Goal: Task Accomplishment & Management: Manage account settings

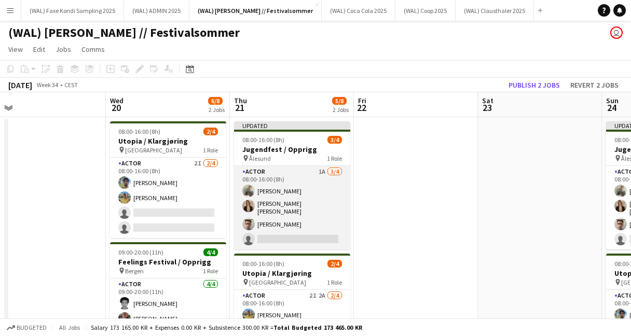
click at [308, 204] on app-card-role "Actor 1A [DATE] 08:00-16:00 (8h) [PERSON_NAME] Heed [PERSON_NAME] [PERSON_NAME]…" at bounding box center [292, 208] width 116 height 84
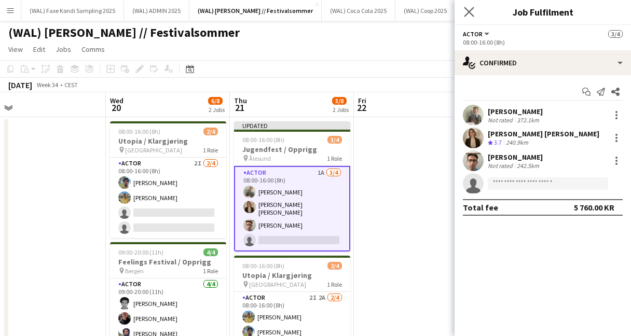
click at [470, 17] on app-icon "Close pop-in" at bounding box center [469, 12] width 15 height 15
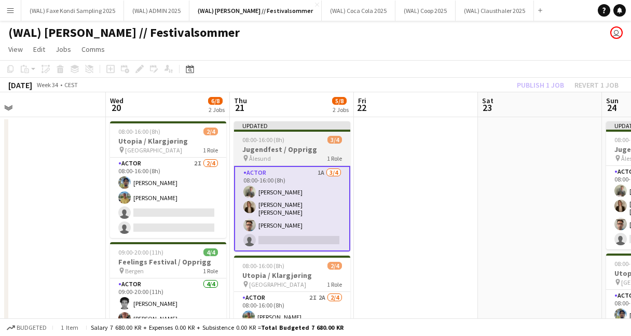
click at [321, 154] on h3 "Jugendfest / Opprigg" at bounding box center [292, 149] width 116 height 9
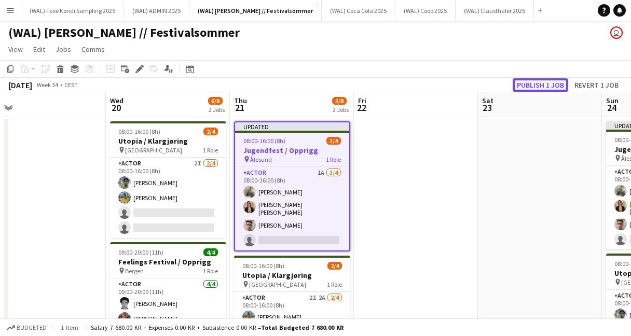
click at [553, 88] on button "Publish 1 job" at bounding box center [541, 85] width 56 height 14
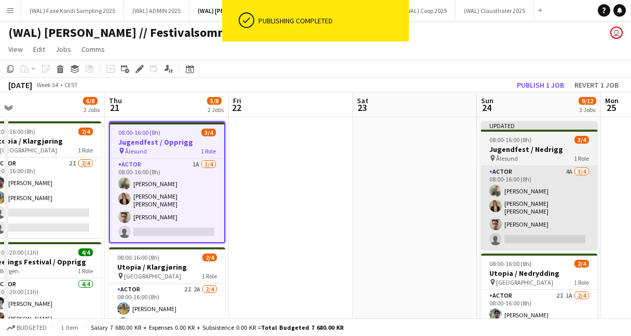
scroll to position [0, 517]
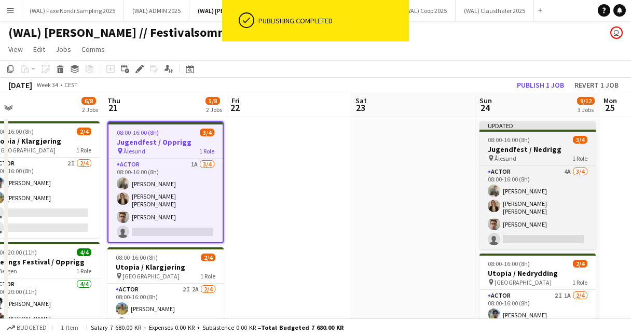
click at [518, 150] on h3 "Jugendfest / Nedrigg" at bounding box center [538, 149] width 116 height 9
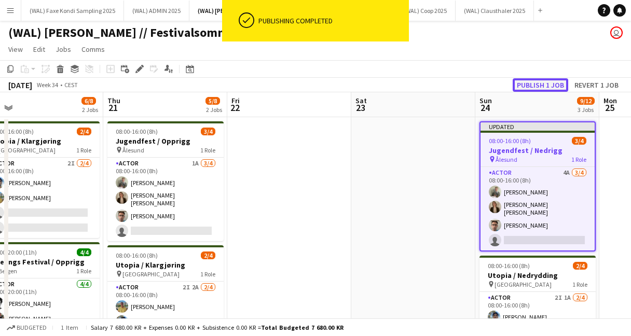
click at [530, 82] on button "Publish 1 job" at bounding box center [541, 85] width 56 height 14
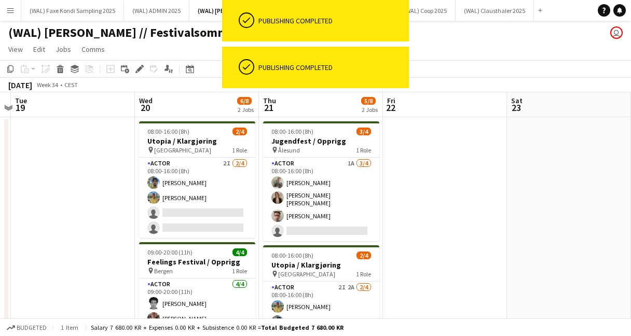
scroll to position [0, 375]
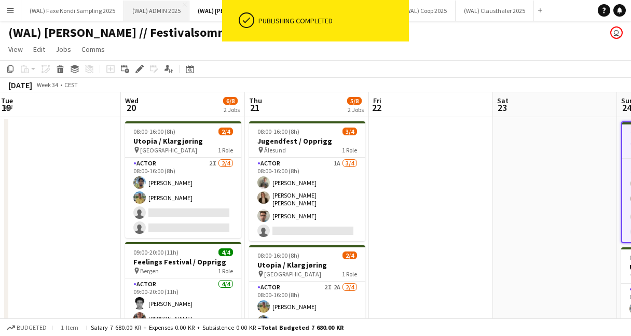
click at [166, 11] on button "(WAL) ADMIN 2025 Close" at bounding box center [156, 11] width 65 height 20
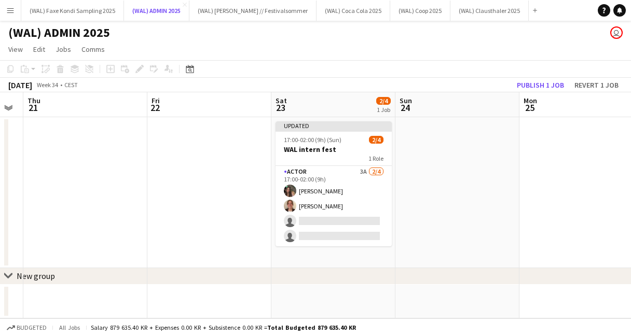
scroll to position [0, 308]
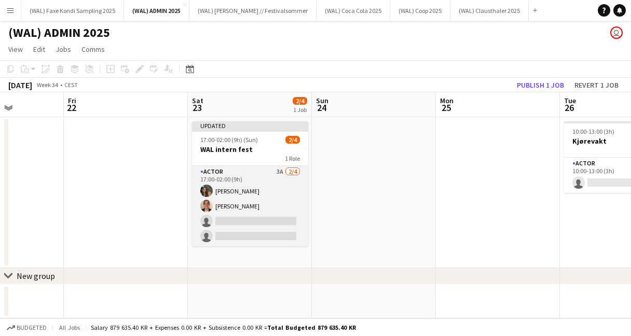
click at [287, 223] on app-card-role "Actor 3A [DATE] 17:00-02:00 (9h) [PERSON_NAME] [PERSON_NAME] single-neutral-act…" at bounding box center [250, 206] width 116 height 80
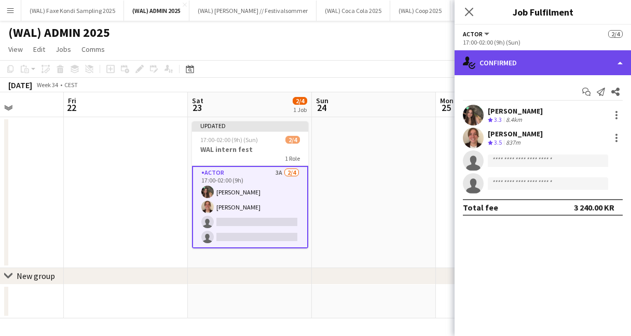
click at [584, 68] on div "single-neutral-actions-check-2 Confirmed" at bounding box center [543, 62] width 177 height 25
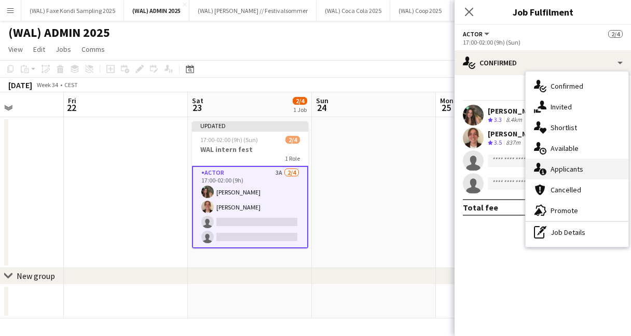
click at [578, 165] on div "single-neutral-actions-information Applicants" at bounding box center [577, 169] width 103 height 21
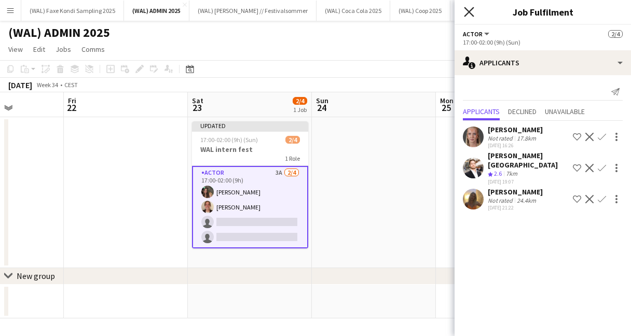
click at [466, 12] on icon "Close pop-in" at bounding box center [469, 12] width 10 height 10
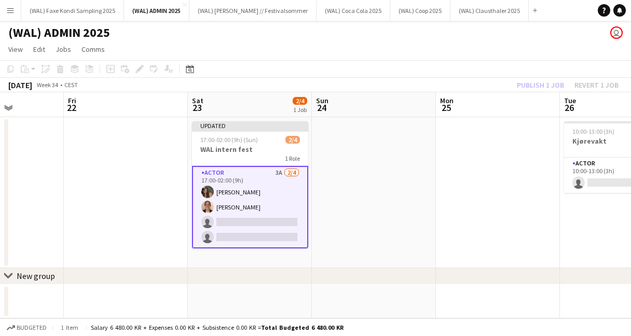
click at [417, 75] on app-toolbar "Copy Paste Paste Command V Paste with crew Command Shift V Paste linked Job [GE…" at bounding box center [315, 69] width 631 height 18
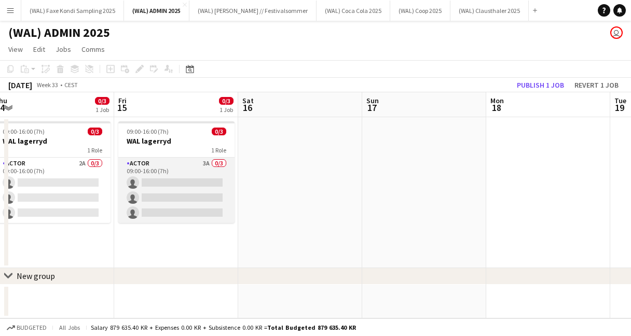
scroll to position [0, 250]
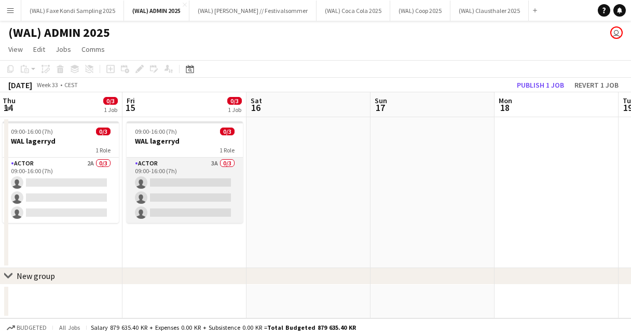
click at [205, 191] on app-card-role "Actor 3A 0/3 09:00-16:00 (7h) single-neutral-actions single-neutral-actions sin…" at bounding box center [185, 190] width 116 height 65
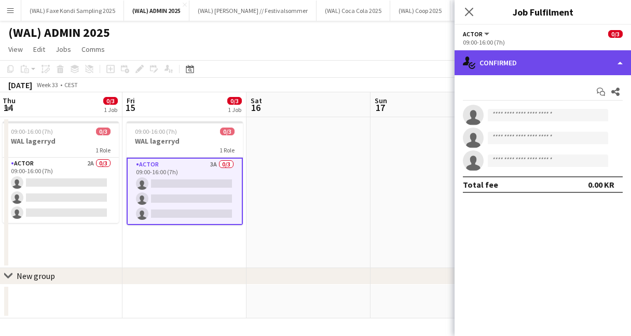
click at [531, 67] on div "single-neutral-actions-check-2 Confirmed" at bounding box center [543, 62] width 177 height 25
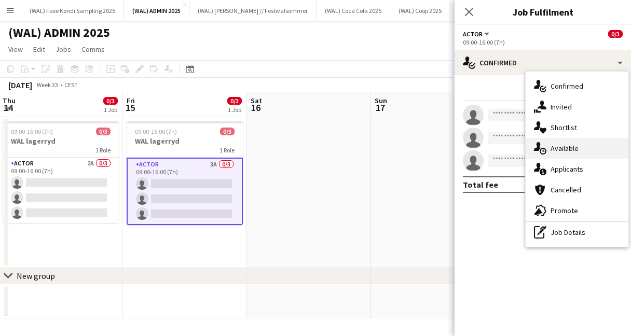
click at [557, 147] on div "single-neutral-actions-upload Available" at bounding box center [577, 148] width 103 height 21
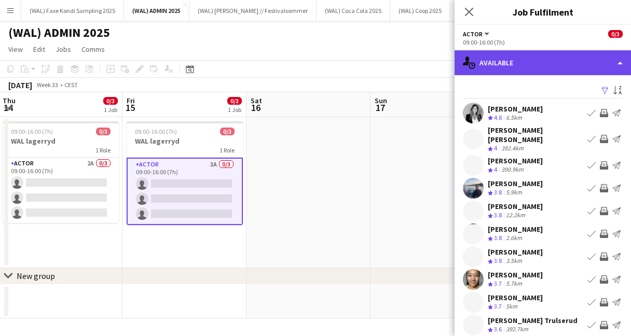
click at [519, 62] on div "single-neutral-actions-upload Available" at bounding box center [543, 62] width 177 height 25
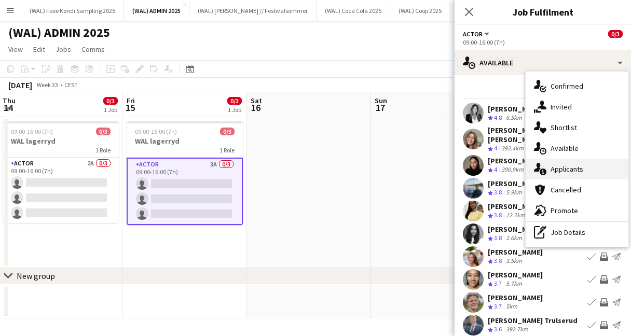
click at [586, 176] on div "single-neutral-actions-information Applicants" at bounding box center [577, 169] width 103 height 21
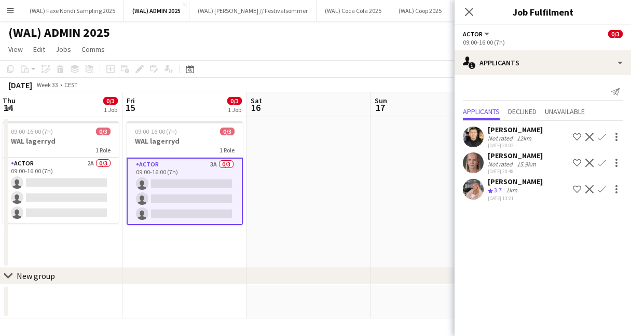
click at [472, 190] on app-user-avatar at bounding box center [473, 189] width 21 height 21
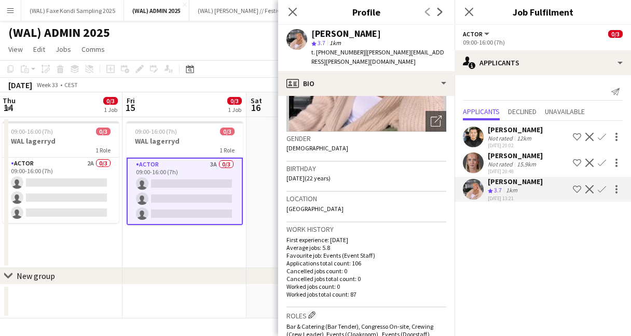
scroll to position [130, 0]
click at [602, 191] on app-icon "Confirm" at bounding box center [602, 189] width 8 height 8
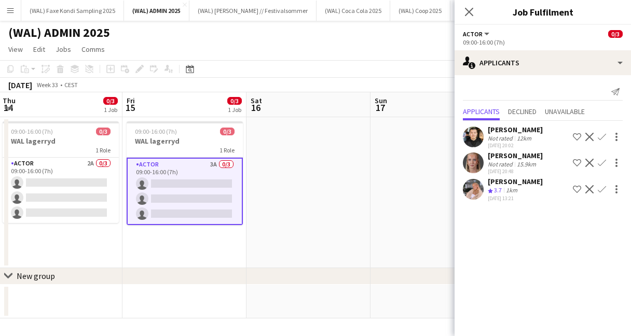
click at [606, 192] on app-icon "Confirm" at bounding box center [602, 189] width 8 height 8
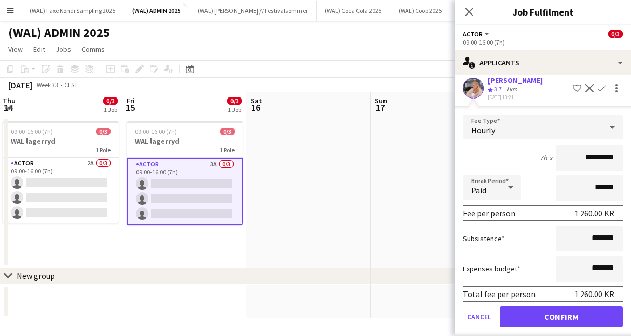
scroll to position [111, 0]
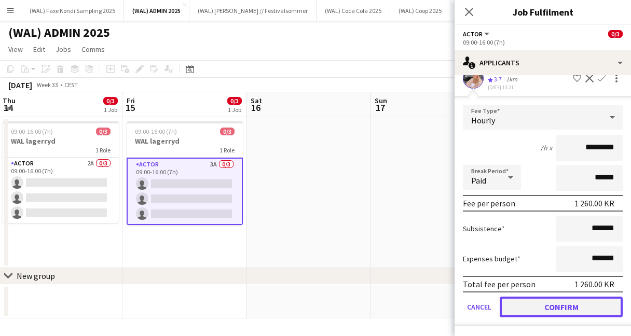
click at [556, 304] on button "Confirm" at bounding box center [561, 307] width 123 height 21
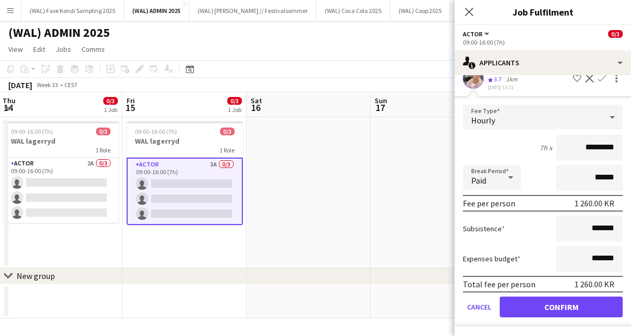
scroll to position [0, 0]
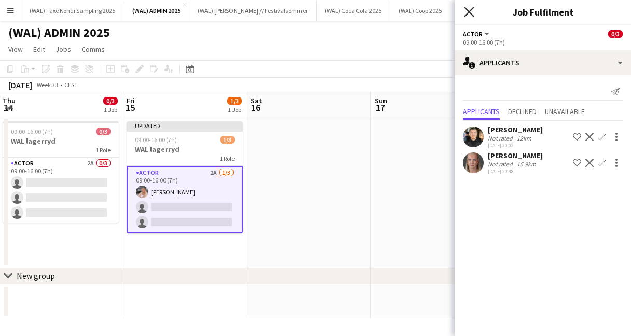
click at [465, 12] on icon "Close pop-in" at bounding box center [469, 12] width 10 height 10
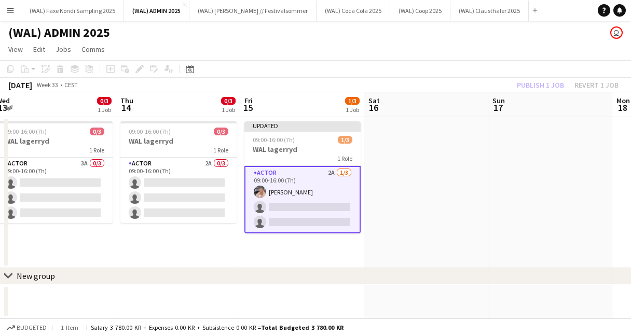
scroll to position [0, 234]
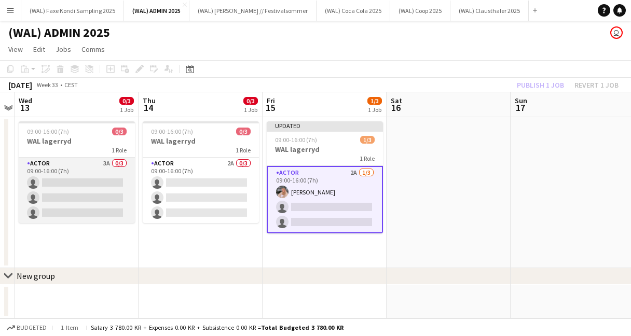
click at [70, 185] on app-card-role "Actor 3A 0/3 09:00-16:00 (7h) single-neutral-actions single-neutral-actions sin…" at bounding box center [77, 190] width 116 height 65
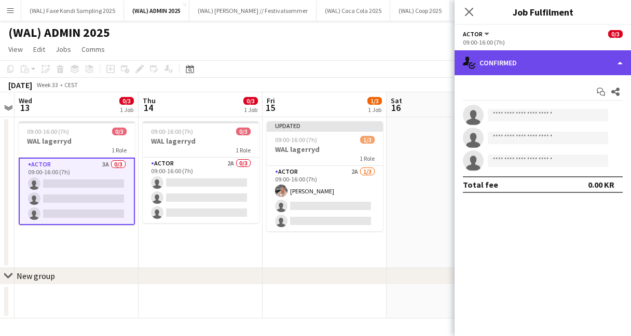
click at [501, 66] on div "single-neutral-actions-check-2 Confirmed" at bounding box center [543, 62] width 177 height 25
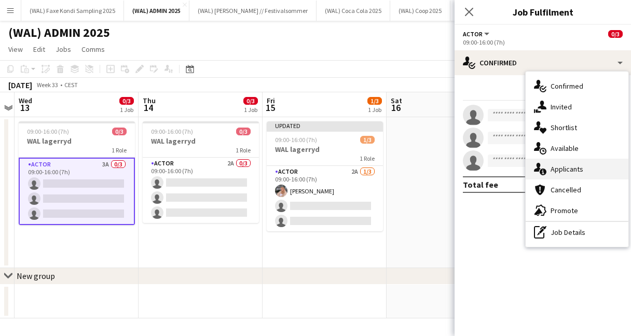
click at [548, 171] on div "single-neutral-actions-information Applicants" at bounding box center [577, 169] width 103 height 21
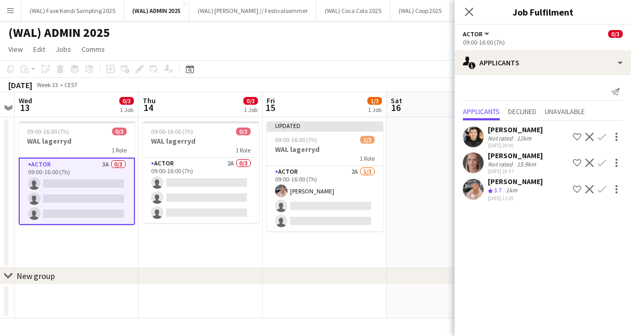
click at [473, 193] on app-user-avatar at bounding box center [473, 189] width 21 height 21
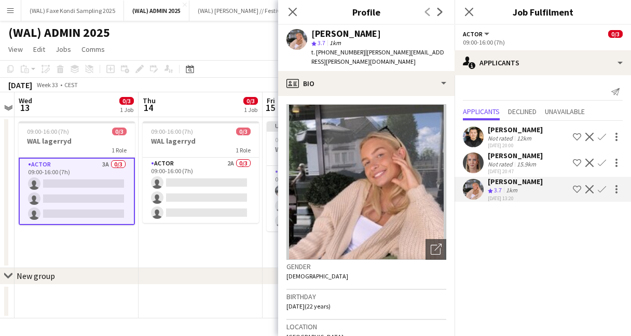
click at [603, 192] on app-icon "Confirm" at bounding box center [602, 189] width 8 height 8
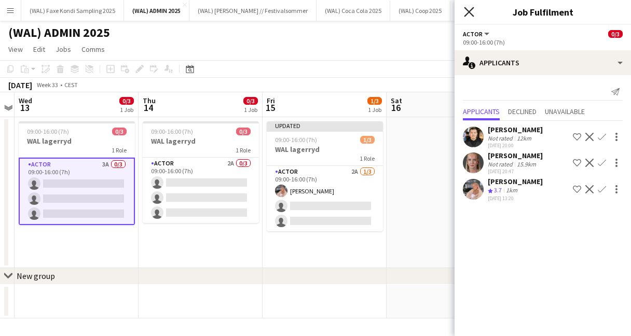
click at [468, 12] on icon at bounding box center [469, 12] width 10 height 10
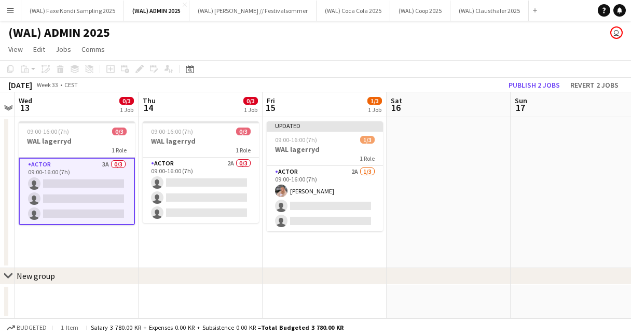
click at [73, 220] on app-card-role "Actor 3A 0/3 09:00-16:00 (7h) single-neutral-actions single-neutral-actions sin…" at bounding box center [77, 192] width 116 height 68
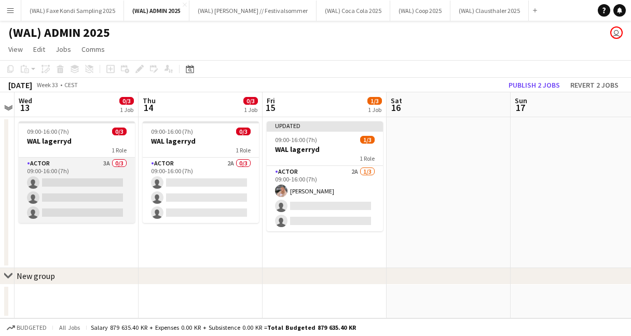
click at [67, 196] on app-card-role "Actor 3A 0/3 09:00-16:00 (7h) single-neutral-actions single-neutral-actions sin…" at bounding box center [77, 190] width 116 height 65
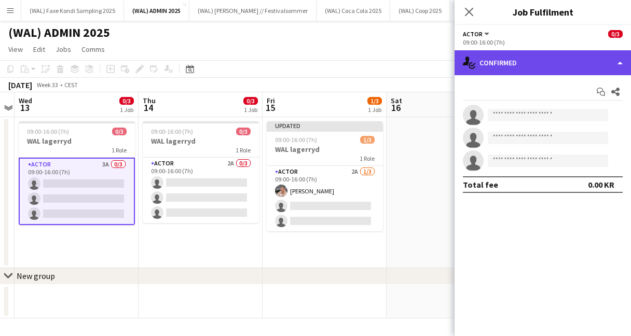
click at [487, 70] on div "single-neutral-actions-check-2 Confirmed" at bounding box center [543, 62] width 177 height 25
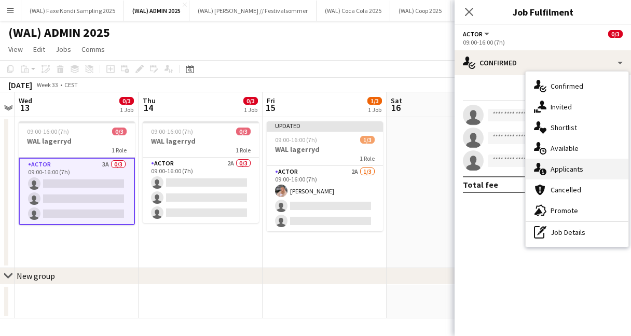
click at [550, 171] on div "single-neutral-actions-information Applicants" at bounding box center [577, 169] width 103 height 21
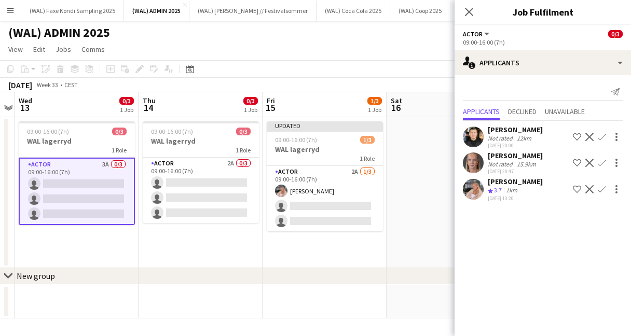
click at [603, 190] on app-icon "Confirm" at bounding box center [602, 189] width 8 height 8
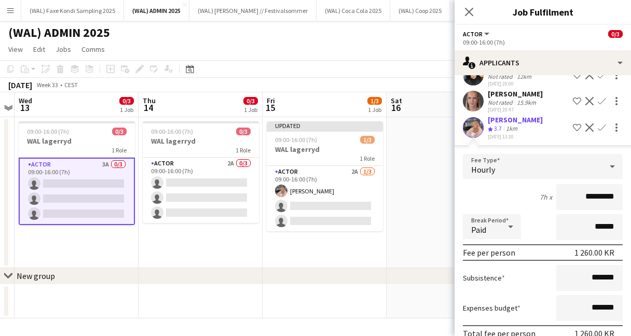
scroll to position [111, 0]
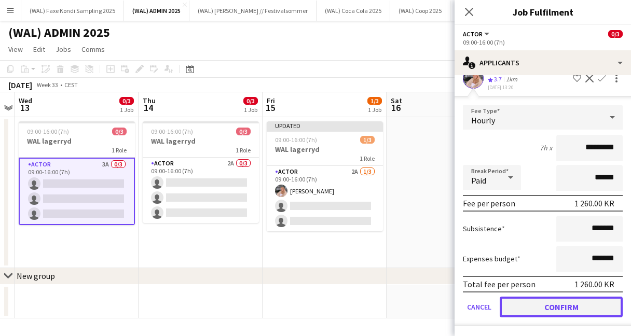
click at [558, 306] on button "Confirm" at bounding box center [561, 307] width 123 height 21
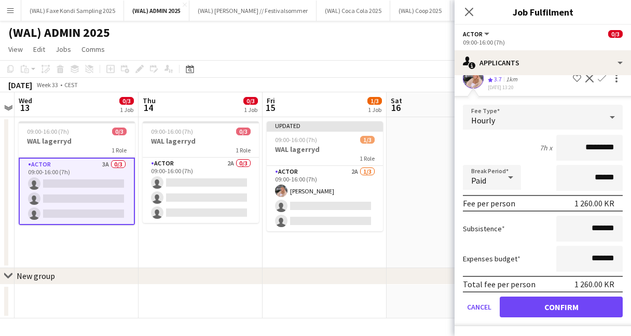
scroll to position [0, 0]
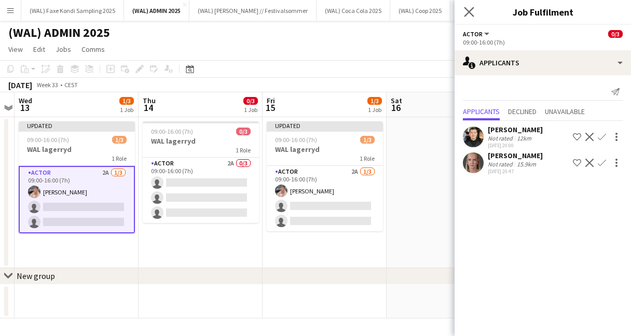
click at [466, 18] on app-icon "Close pop-in" at bounding box center [469, 12] width 15 height 15
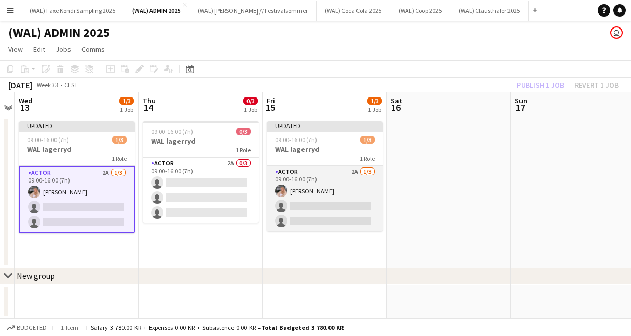
click at [308, 190] on app-card-role "Actor 2A [DATE] 09:00-16:00 (7h) [PERSON_NAME] single-neutral-actions single-ne…" at bounding box center [325, 198] width 116 height 65
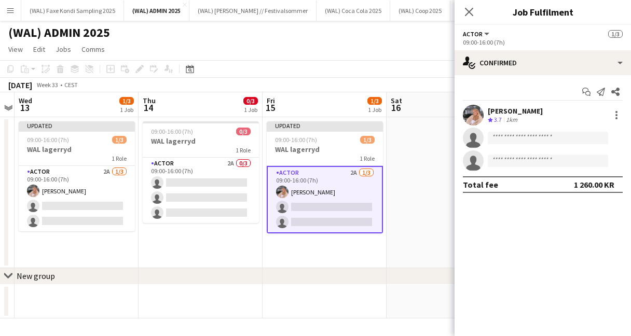
click at [477, 111] on app-user-avatar at bounding box center [473, 115] width 21 height 21
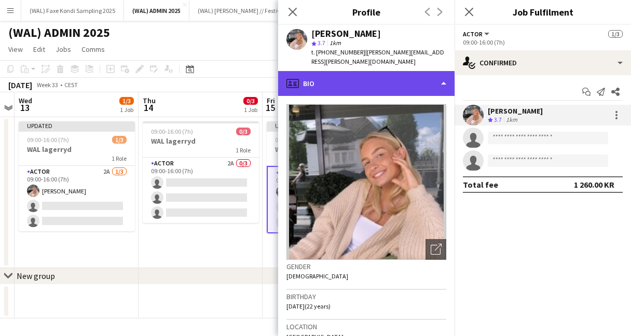
click at [352, 84] on div "profile Bio" at bounding box center [366, 83] width 177 height 25
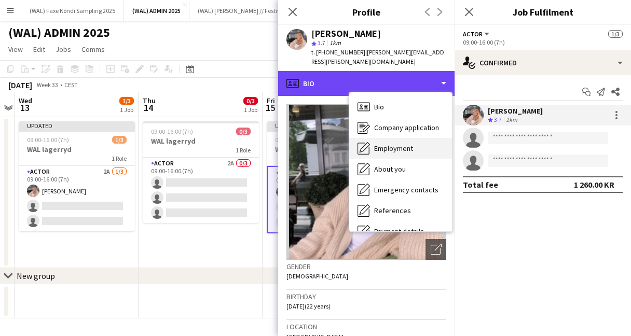
scroll to position [98, 0]
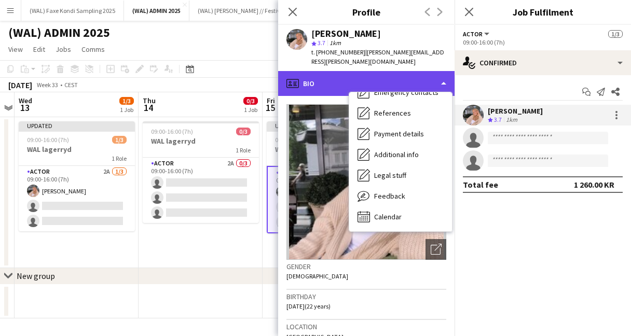
click at [327, 74] on div "profile Bio" at bounding box center [366, 83] width 177 height 25
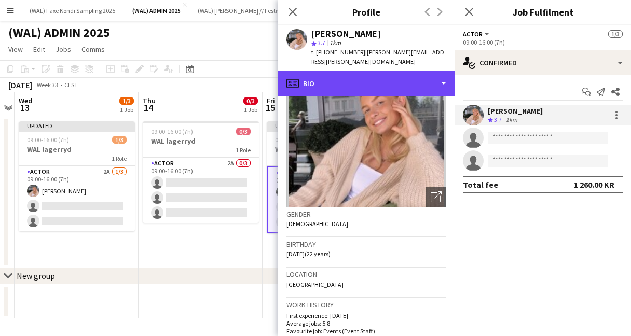
scroll to position [0, 0]
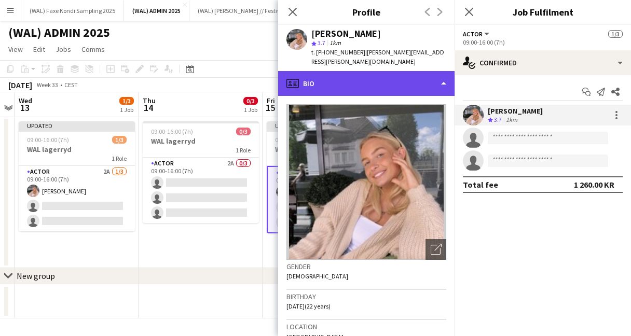
click at [371, 77] on div "profile Bio" at bounding box center [366, 83] width 177 height 25
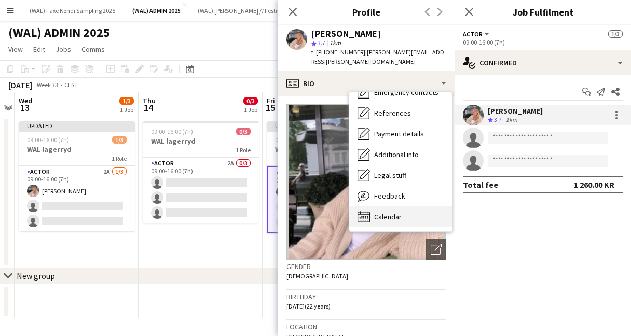
click at [405, 207] on div "Calendar Calendar" at bounding box center [400, 217] width 103 height 21
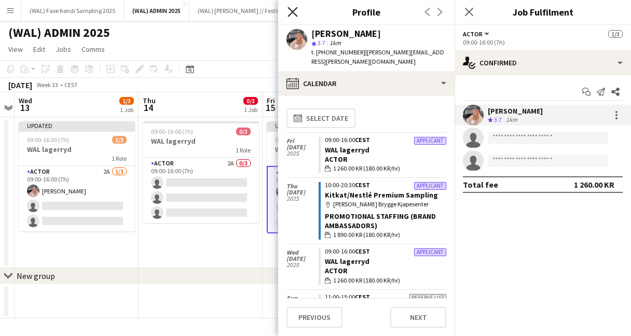
click at [295, 12] on icon "Close pop-in" at bounding box center [293, 12] width 10 height 10
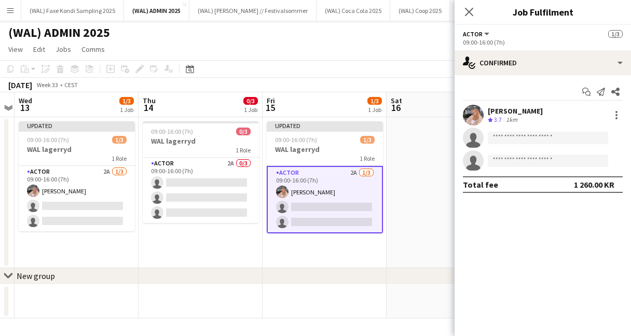
click at [319, 70] on app-toolbar "Copy Paste Paste Command V Paste with crew Command Shift V Paste linked Job [GE…" at bounding box center [315, 69] width 631 height 18
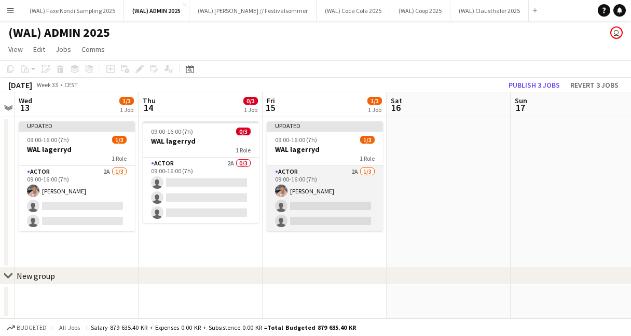
click at [313, 187] on app-card-role "Actor 2A [DATE] 09:00-16:00 (7h) [PERSON_NAME] single-neutral-actions single-ne…" at bounding box center [325, 198] width 116 height 65
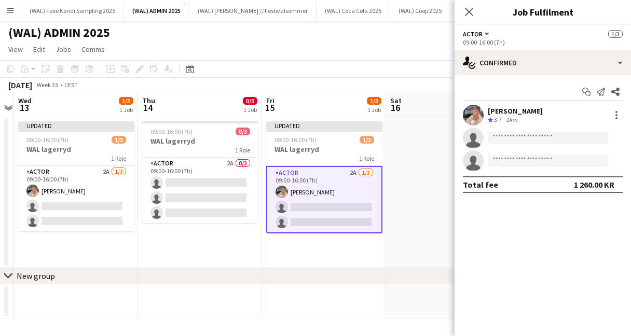
click at [474, 116] on app-user-avatar at bounding box center [473, 115] width 21 height 21
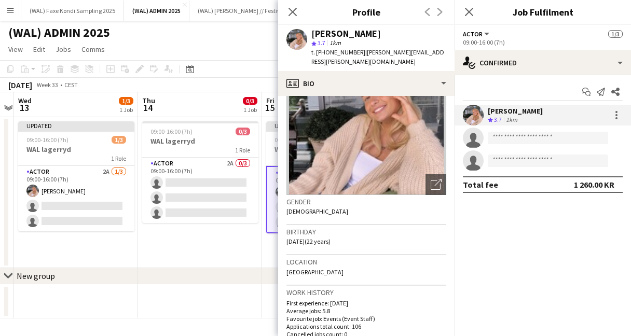
scroll to position [0, 0]
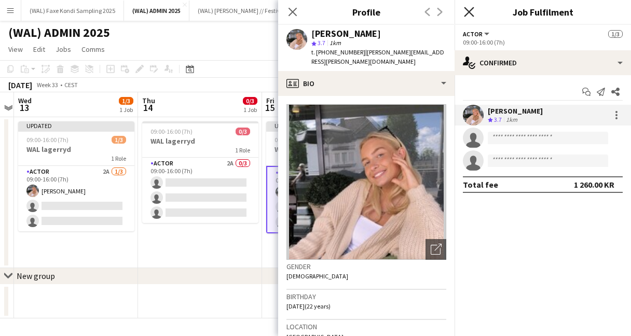
click at [470, 10] on icon "Close pop-in" at bounding box center [469, 12] width 10 height 10
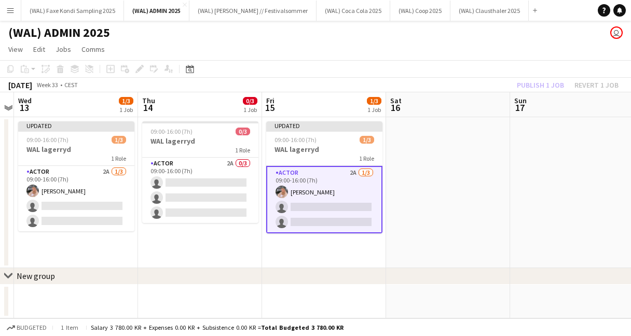
click at [395, 66] on app-toolbar "Copy Paste Paste Command V Paste with crew Command Shift V Paste linked Job [GE…" at bounding box center [315, 69] width 631 height 18
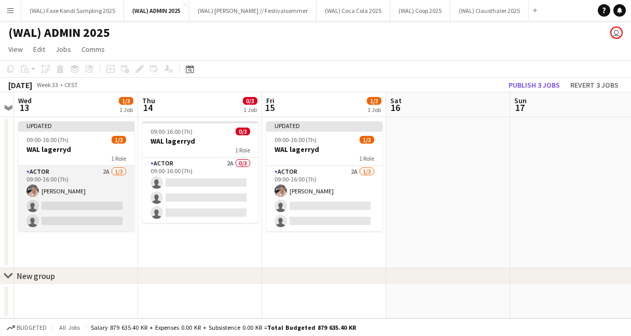
click at [95, 193] on app-card-role "Actor 2A [DATE] 09:00-16:00 (7h) [PERSON_NAME] single-neutral-actions single-ne…" at bounding box center [76, 198] width 116 height 65
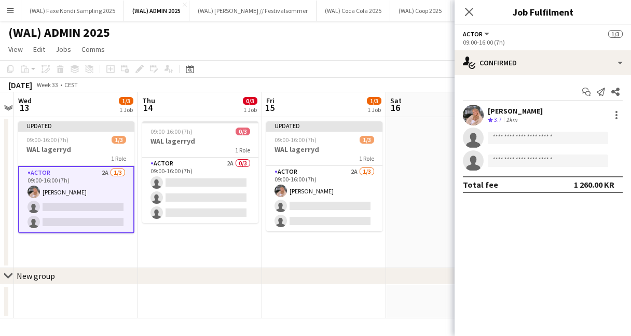
click at [470, 116] on app-user-avatar at bounding box center [473, 115] width 21 height 21
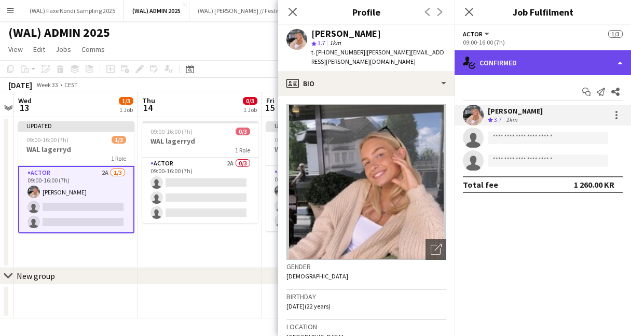
click at [521, 65] on div "single-neutral-actions-check-2 Confirmed" at bounding box center [543, 62] width 177 height 25
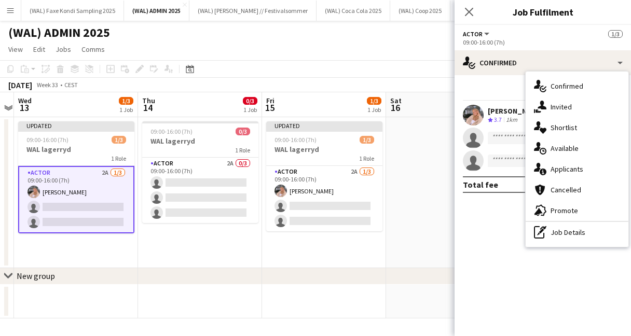
click at [476, 117] on app-user-avatar at bounding box center [473, 115] width 21 height 21
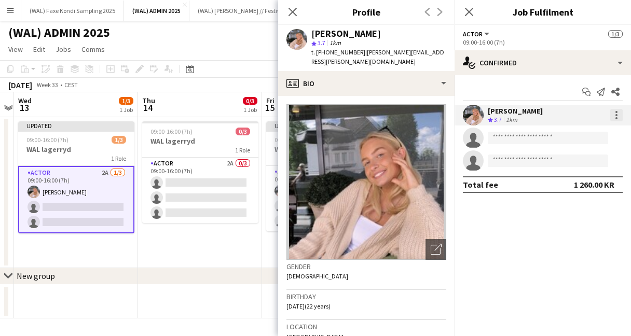
click at [613, 115] on div at bounding box center [617, 115] width 12 height 12
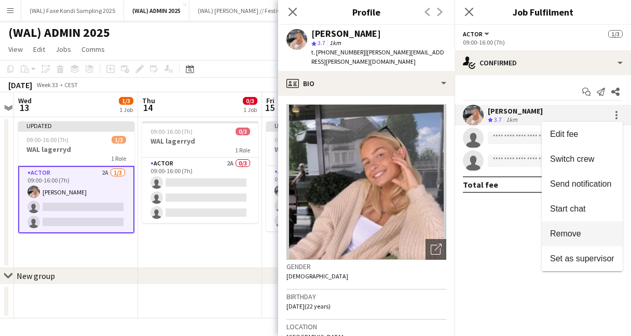
click at [580, 234] on span "Remove" at bounding box center [565, 234] width 31 height 9
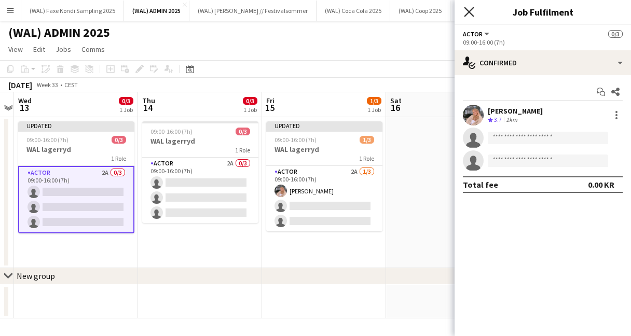
click at [468, 12] on icon "Close pop-in" at bounding box center [469, 12] width 10 height 10
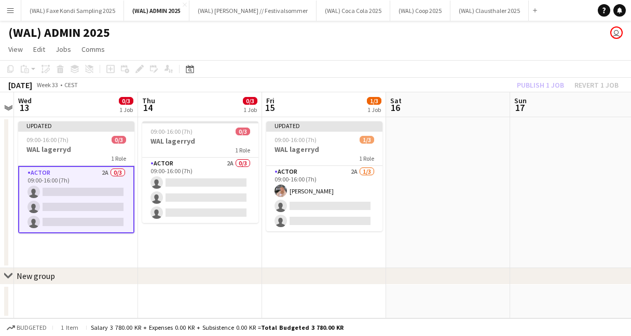
click at [395, 96] on span "Sat" at bounding box center [395, 100] width 11 height 9
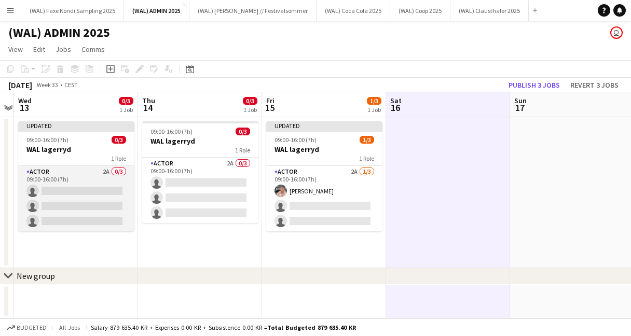
click at [115, 187] on app-card-role "Actor 2A 0/3 09:00-16:00 (7h) single-neutral-actions single-neutral-actions sin…" at bounding box center [76, 198] width 116 height 65
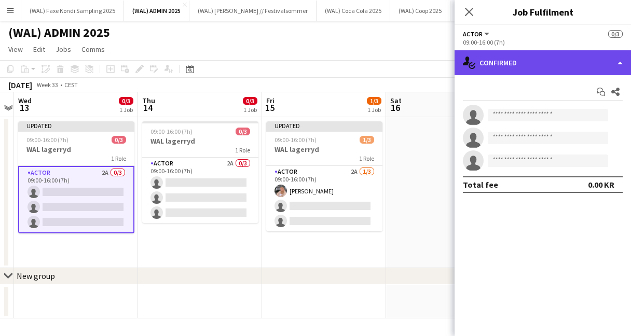
click at [515, 61] on div "single-neutral-actions-check-2 Confirmed" at bounding box center [543, 62] width 177 height 25
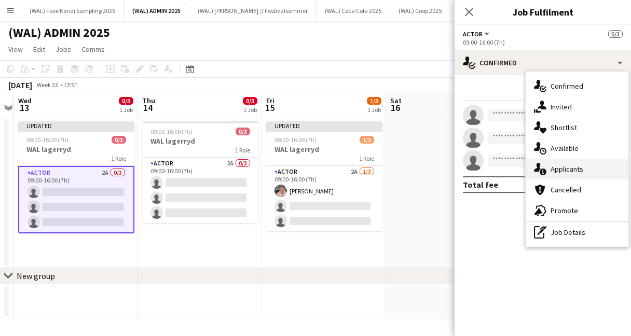
click at [566, 174] on div "single-neutral-actions-information Applicants" at bounding box center [577, 169] width 103 height 21
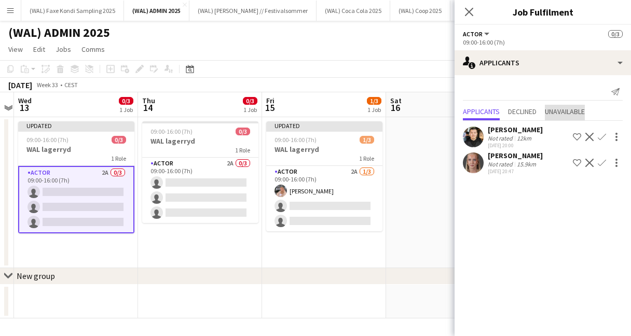
click at [553, 112] on span "Unavailable" at bounding box center [565, 111] width 40 height 7
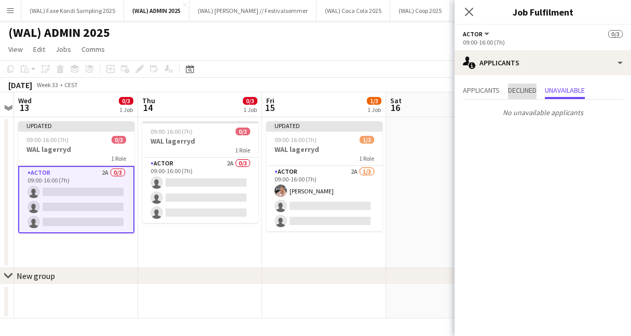
click at [514, 93] on span "Declined" at bounding box center [522, 90] width 29 height 7
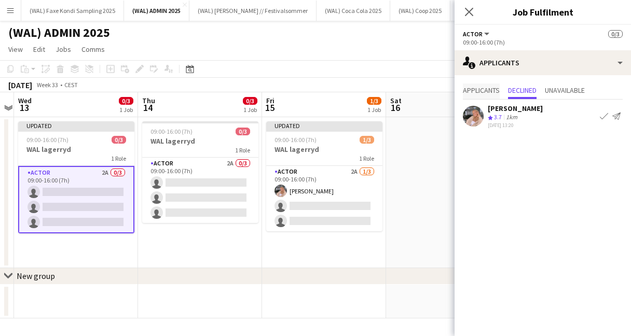
click at [479, 92] on span "Applicants" at bounding box center [481, 90] width 37 height 7
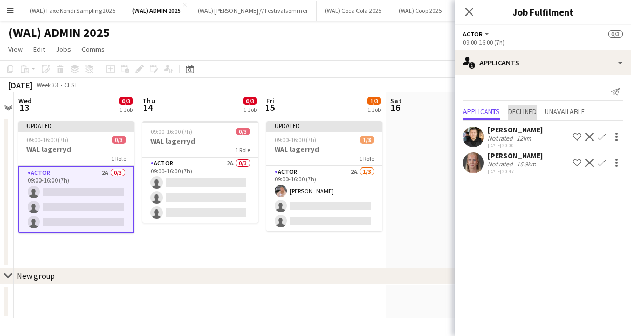
click at [520, 111] on span "Declined" at bounding box center [522, 111] width 29 height 7
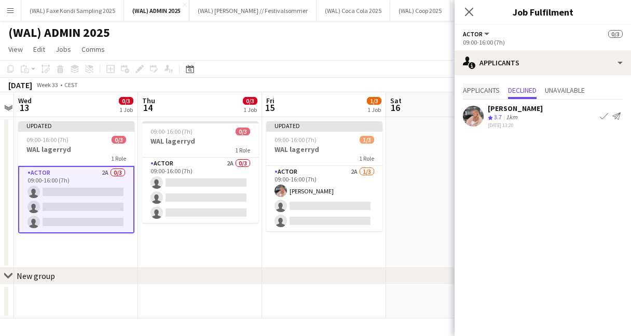
click at [488, 94] on span "Applicants" at bounding box center [481, 90] width 37 height 7
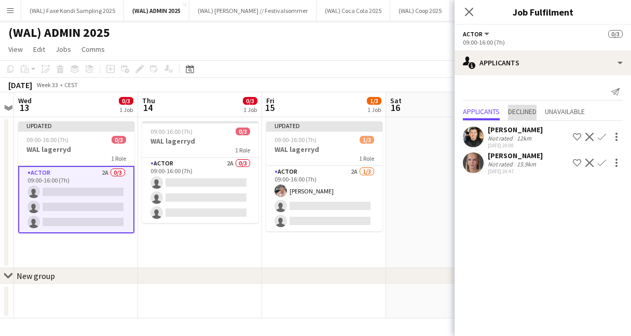
click at [522, 111] on span "Declined" at bounding box center [522, 111] width 29 height 7
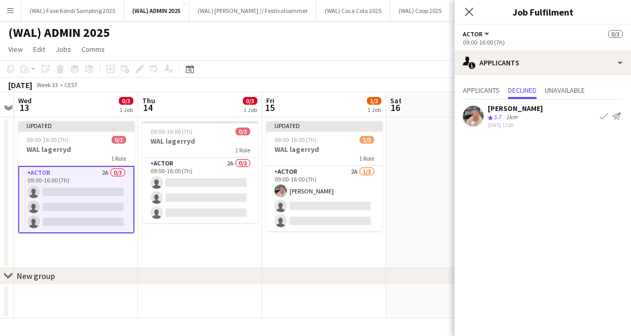
click at [605, 118] on app-icon "Confirm" at bounding box center [604, 116] width 8 height 8
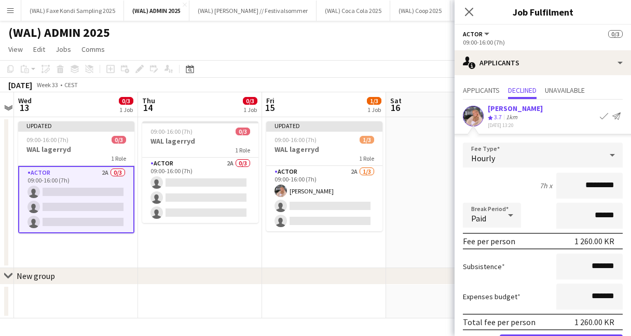
scroll to position [38, 0]
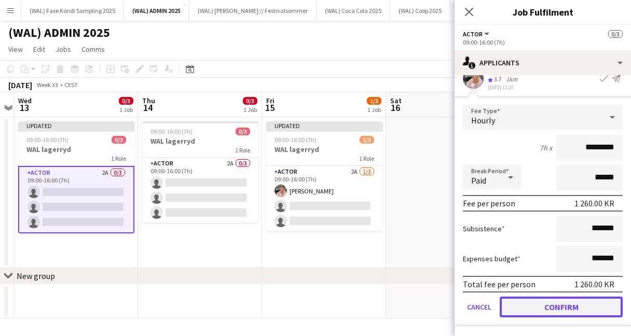
click at [543, 311] on button "Confirm" at bounding box center [561, 307] width 123 height 21
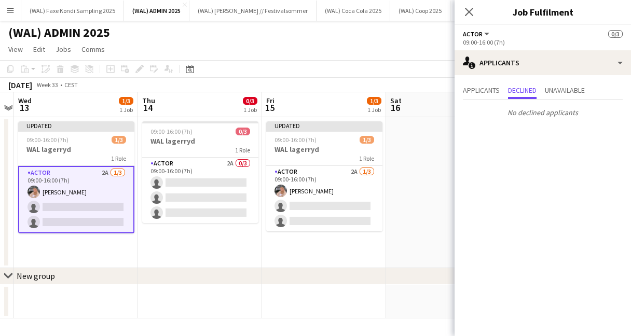
scroll to position [0, 0]
click at [472, 14] on icon "Close pop-in" at bounding box center [469, 12] width 10 height 10
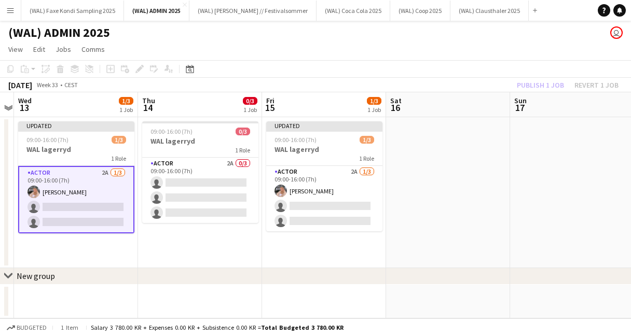
click at [405, 58] on app-page-menu "View Day view expanded Day view collapsed Month view Date picker Jump to [DATE]…" at bounding box center [315, 51] width 631 height 20
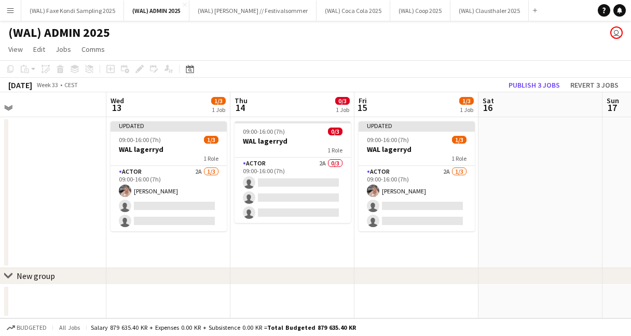
scroll to position [0, 516]
